Goal: Find specific page/section: Find specific page/section

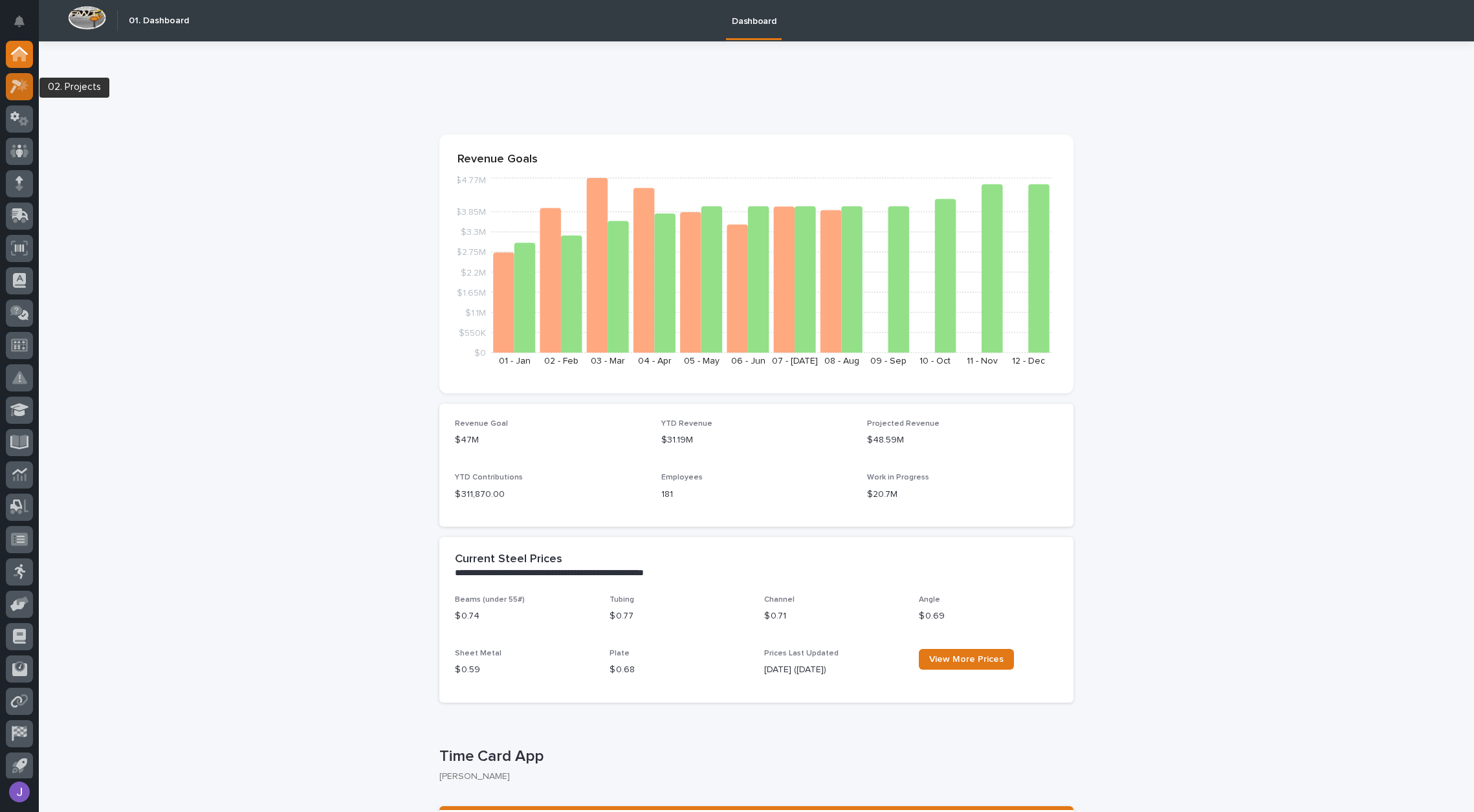
click at [17, 90] on icon at bounding box center [19, 86] width 18 height 15
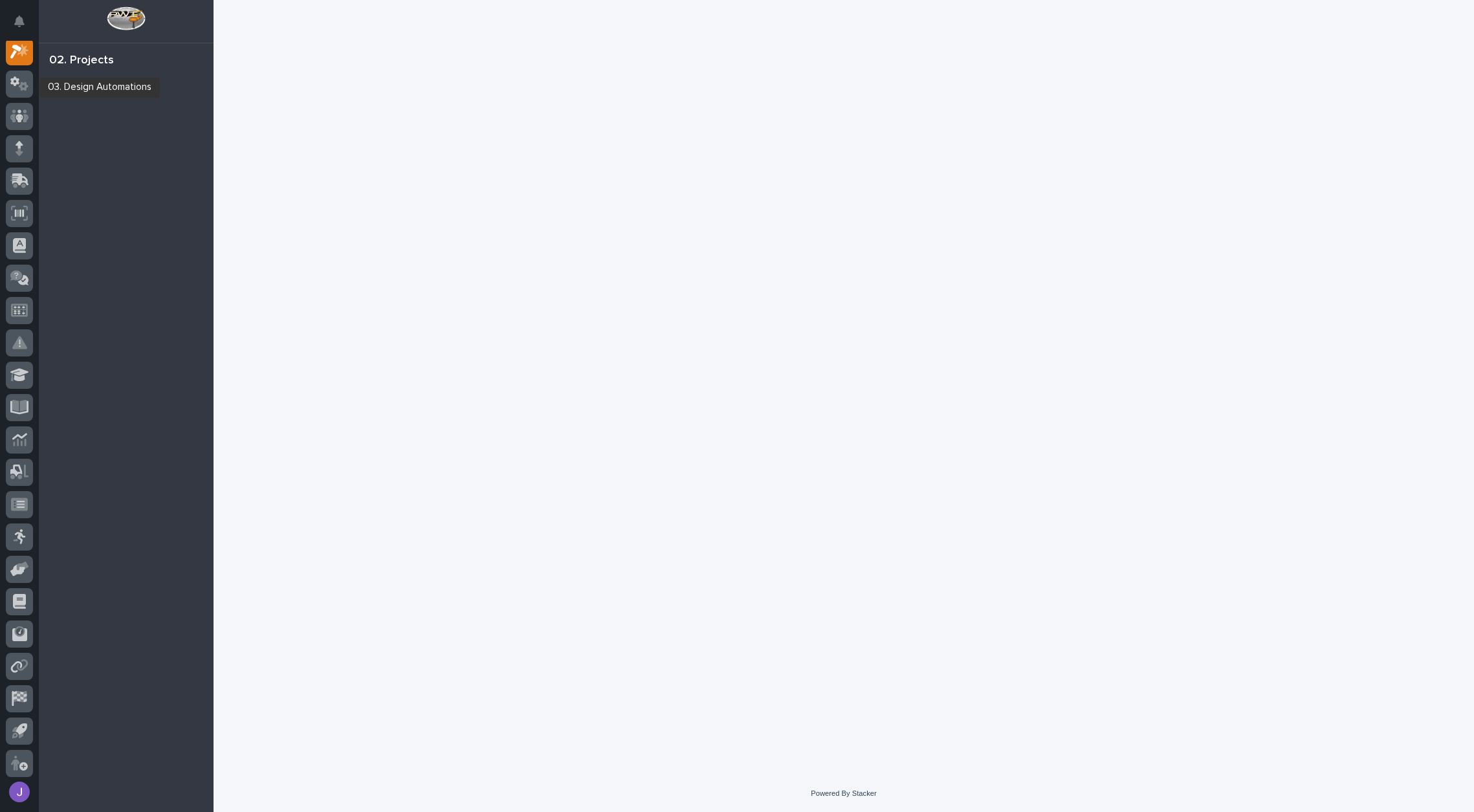
scroll to position [33, 0]
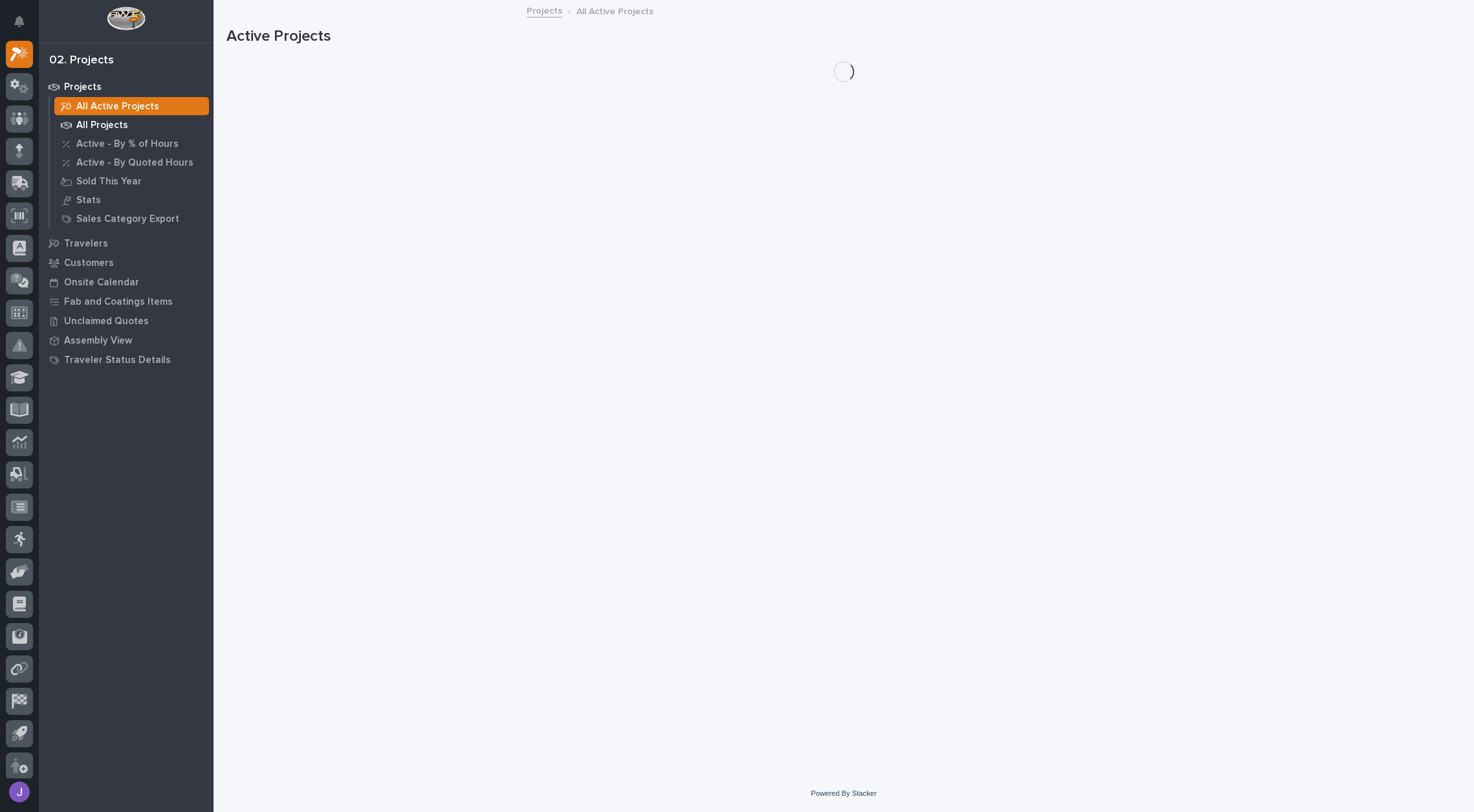
click at [107, 126] on p "All Projects" at bounding box center [102, 125] width 52 height 12
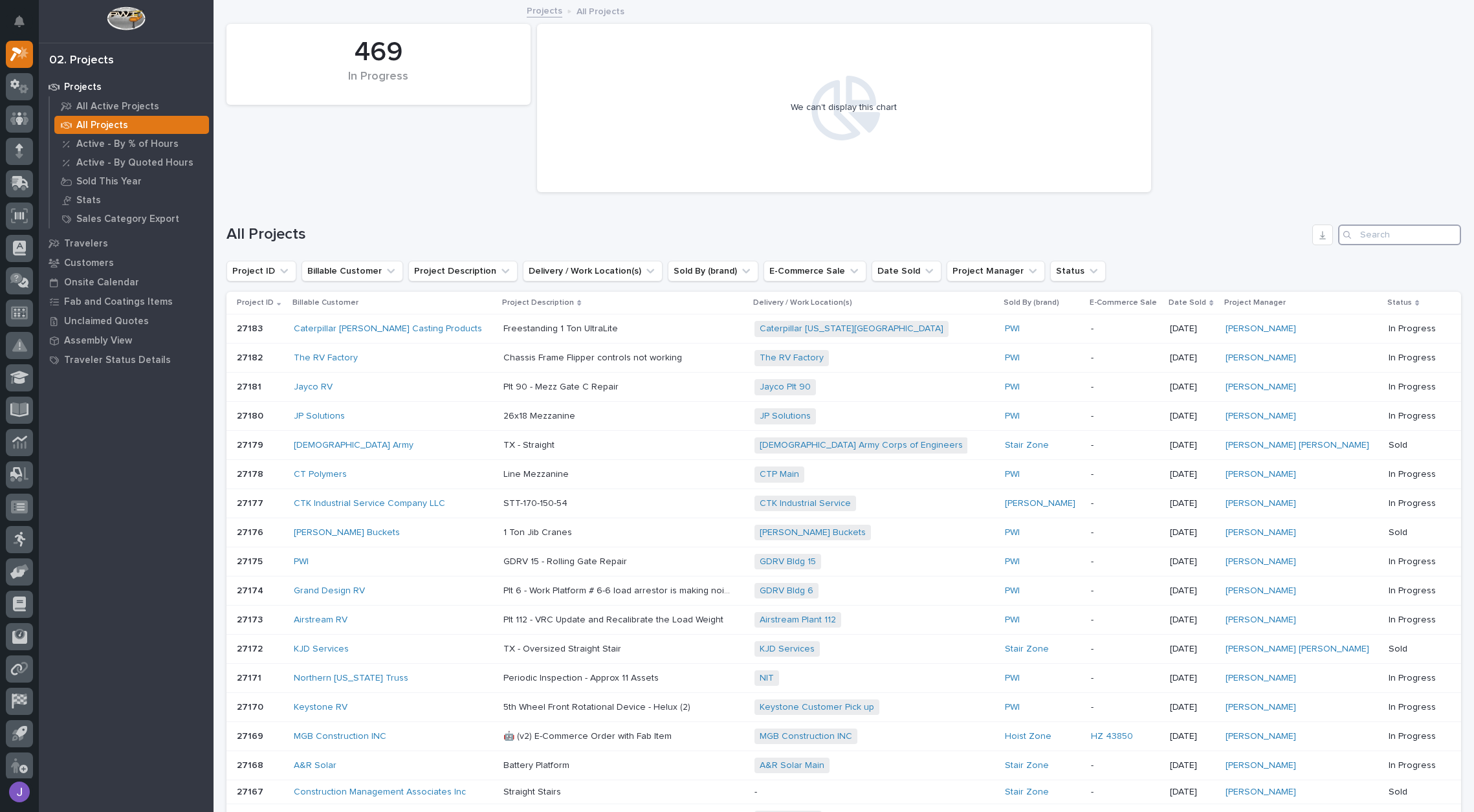
click at [1357, 236] on input "Search" at bounding box center [1400, 235] width 123 height 21
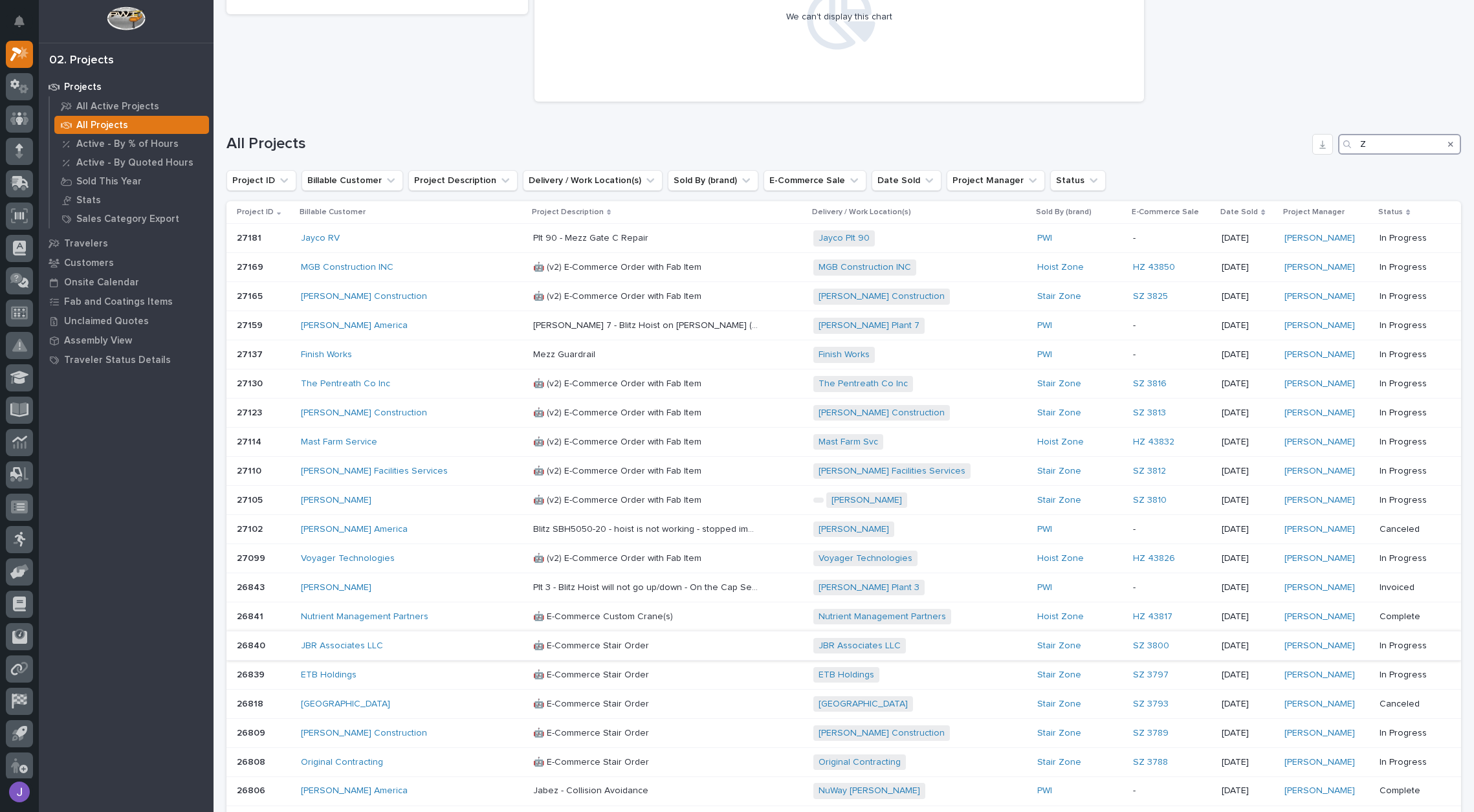
scroll to position [63, 0]
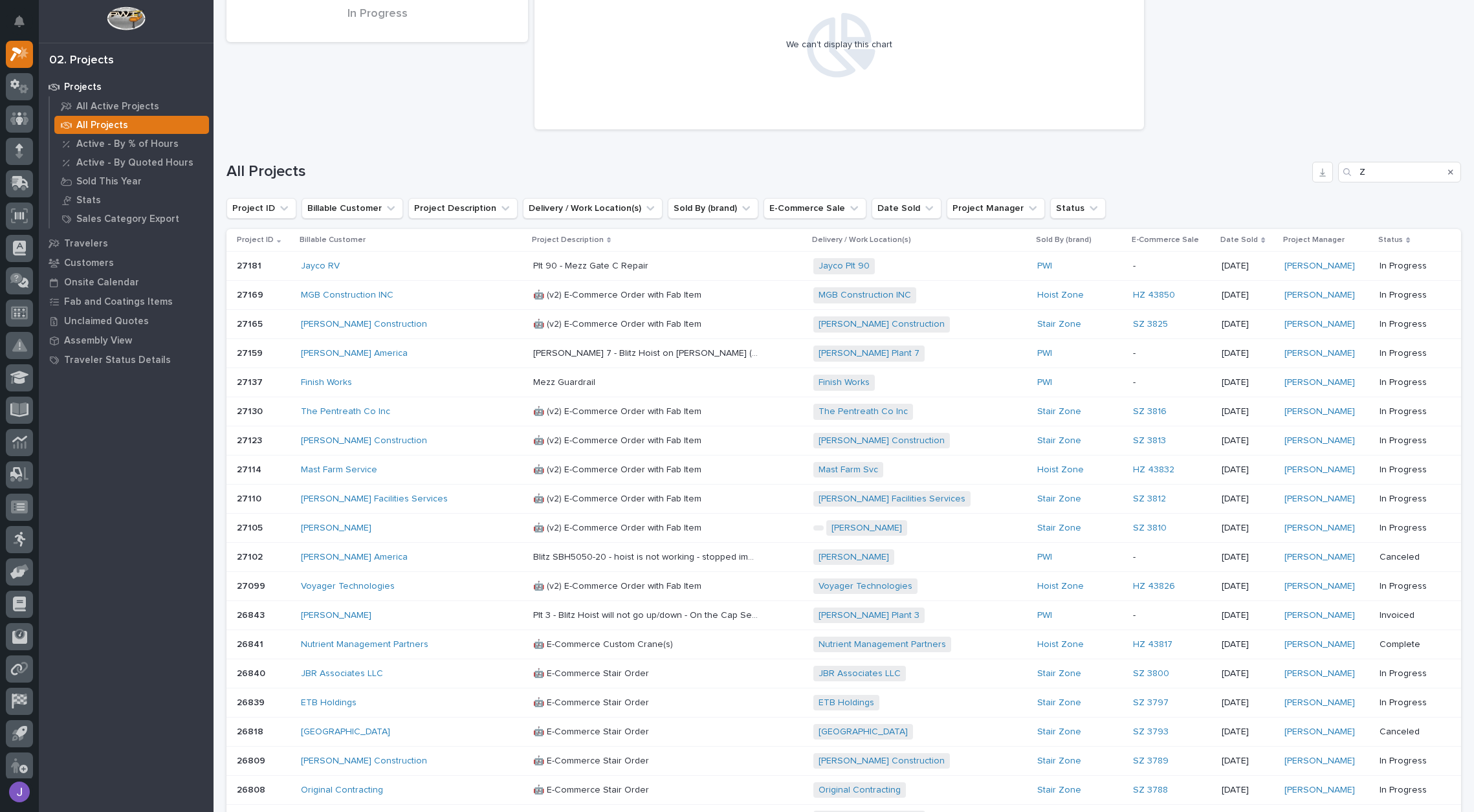
click at [1427, 99] on div "469 In Progress We can't display this chart" at bounding box center [843, 45] width 1248 height 181
click at [1444, 170] on div "Search" at bounding box center [1451, 172] width 21 height 21
click at [1400, 178] on input "Z" at bounding box center [1400, 172] width 123 height 21
type input "Z"
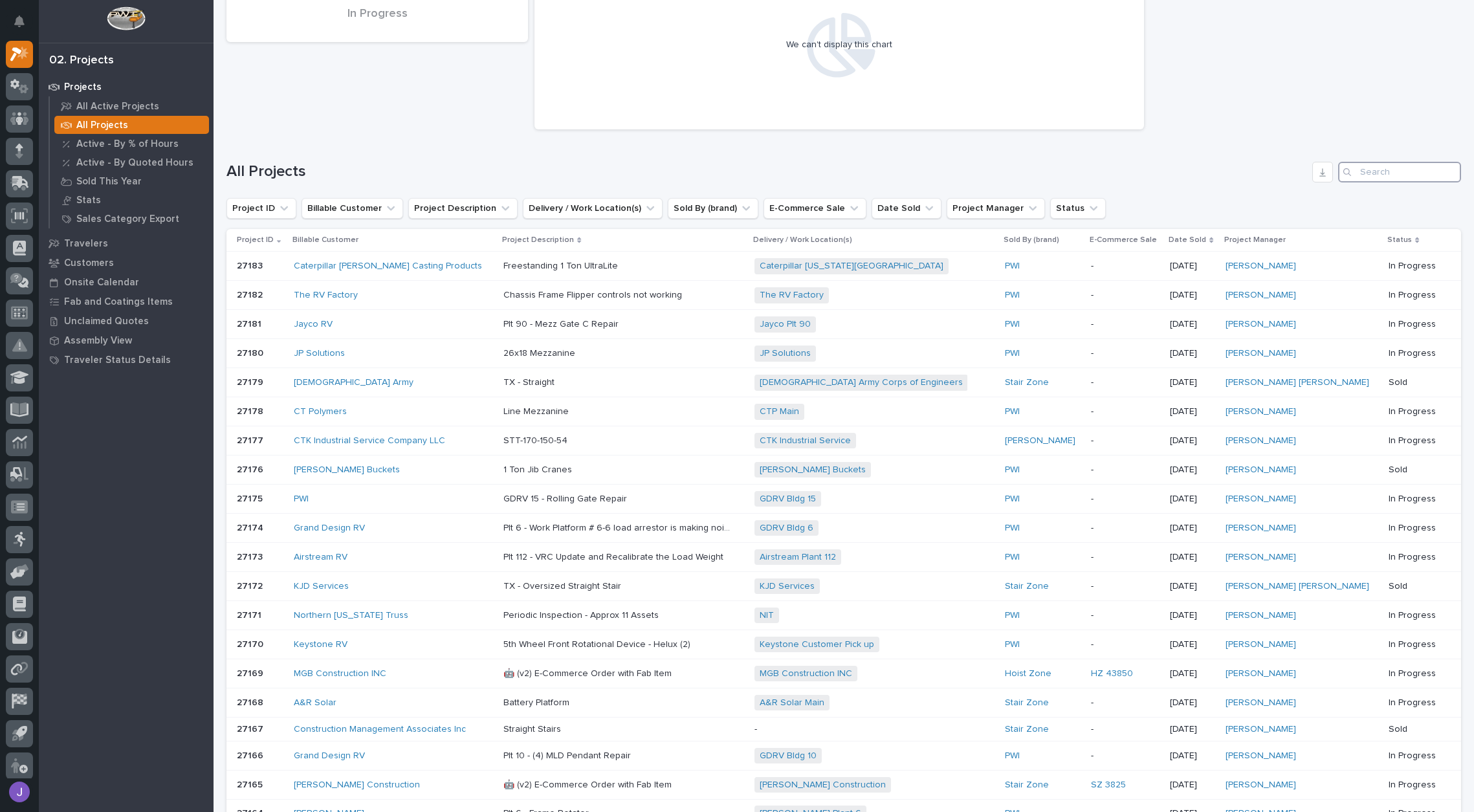
scroll to position [60, 0]
